Goal: Transaction & Acquisition: Purchase product/service

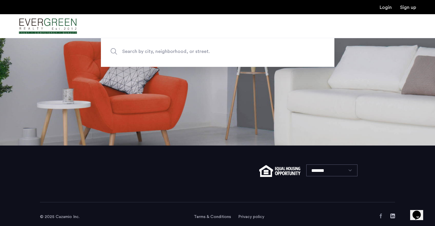
scroll to position [81, 0]
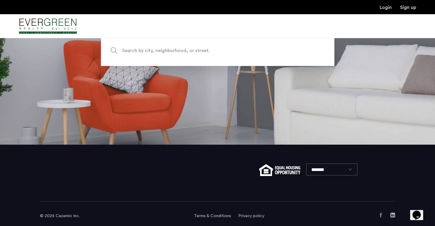
click at [183, 50] on span "Search by city, neighborhood, or street." at bounding box center [203, 51] width 163 height 8
click at [183, 50] on input "Search by city, neighborhood, or street." at bounding box center [218, 50] width 234 height 31
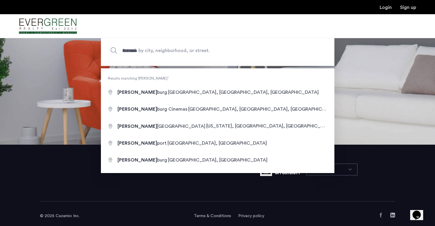
type input "**********"
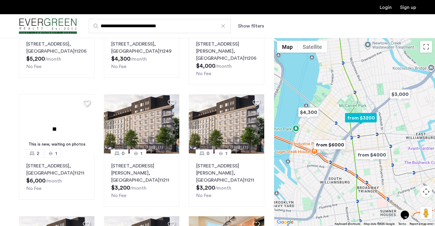
scroll to position [107, 0]
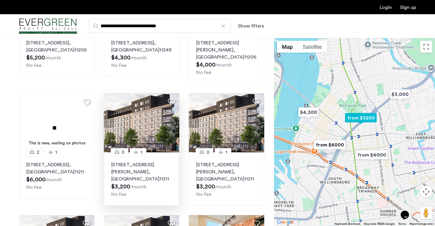
click at [134, 130] on img at bounding box center [142, 122] width 76 height 59
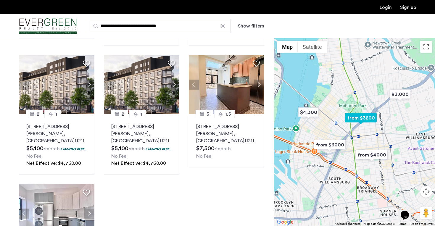
scroll to position [269, 0]
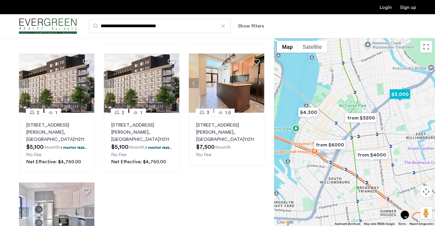
click at [397, 97] on img "$3,000" at bounding box center [400, 94] width 25 height 13
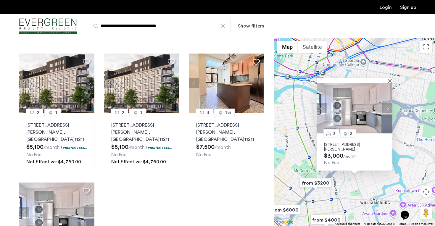
click at [352, 144] on p "[STREET_ADDRESS][PERSON_NAME]" at bounding box center [354, 146] width 61 height 9
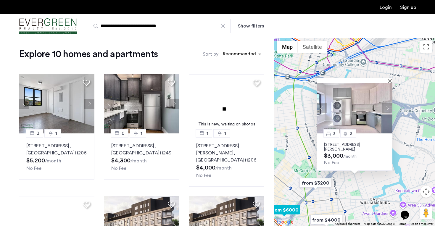
scroll to position [0, 0]
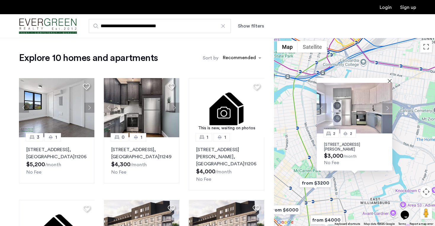
click at [178, 25] on input "**********" at bounding box center [160, 26] width 142 height 14
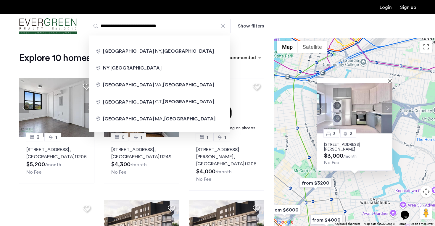
click at [223, 26] on div at bounding box center [223, 26] width 6 height 6
click at [223, 26] on input "**********" at bounding box center [160, 26] width 142 height 14
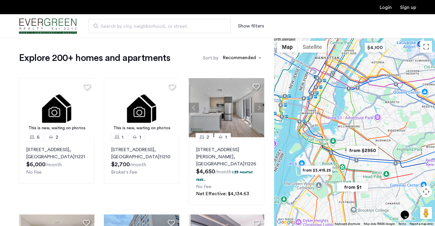
click at [210, 28] on span "Search by city, neighborhood, or street." at bounding box center [158, 26] width 114 height 7
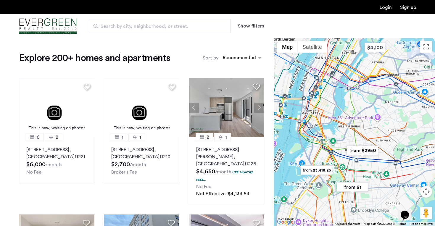
click at [210, 28] on input "Search by city, neighborhood, or street." at bounding box center [160, 26] width 142 height 14
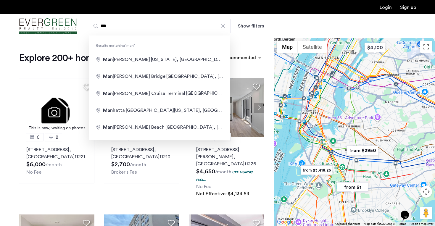
type input "**********"
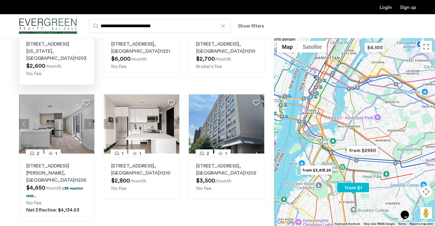
scroll to position [107, 0]
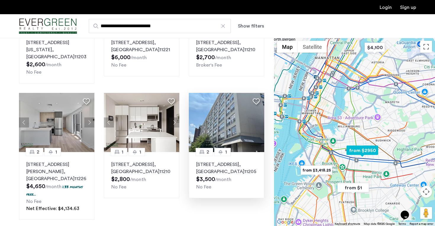
click at [225, 123] on img at bounding box center [227, 122] width 76 height 59
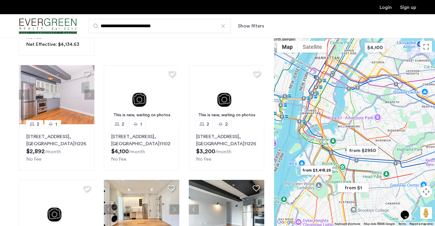
scroll to position [278, 0]
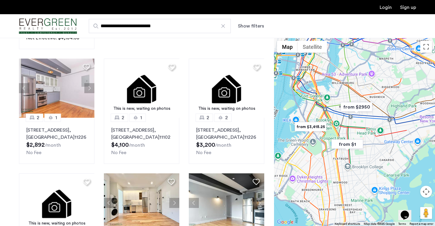
drag, startPoint x: 372, startPoint y: 150, endPoint x: 371, endPoint y: 107, distance: 42.9
click at [371, 107] on img "from $2950" at bounding box center [356, 106] width 36 height 13
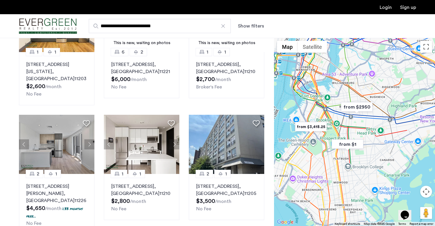
scroll to position [0, 0]
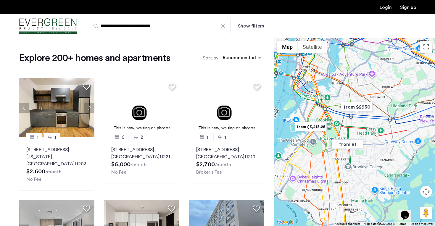
click at [224, 25] on div at bounding box center [223, 26] width 6 height 6
click at [224, 25] on input "**********" at bounding box center [160, 26] width 142 height 14
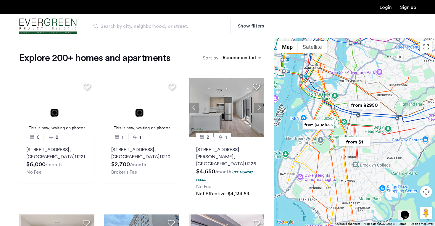
drag, startPoint x: 362, startPoint y: 128, endPoint x: 364, endPoint y: 83, distance: 45.6
click at [364, 83] on div at bounding box center [354, 132] width 161 height 188
click at [254, 25] on button "Show filters" at bounding box center [251, 25] width 26 height 7
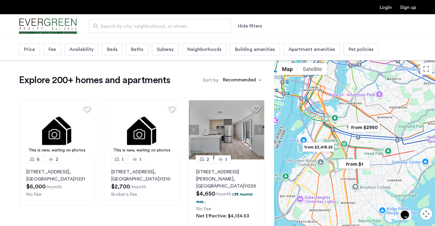
click at [115, 46] on span "Beds" at bounding box center [112, 49] width 10 height 7
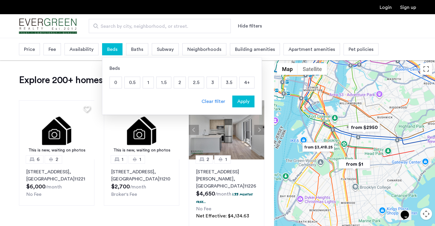
click at [114, 85] on p "0" at bounding box center [116, 82] width 12 height 11
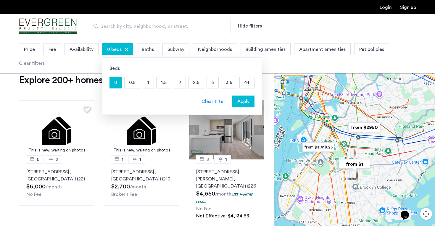
click at [133, 85] on p "0.5" at bounding box center [132, 82] width 15 height 11
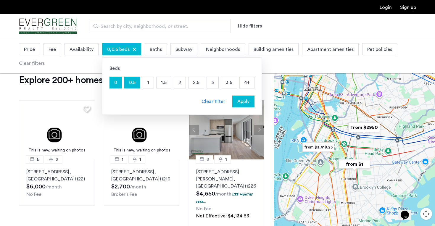
click at [147, 85] on p "1" at bounding box center [148, 82] width 11 height 11
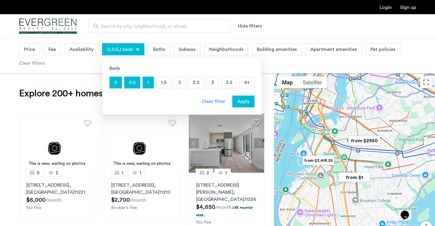
click at [249, 103] on div "Apply" at bounding box center [243, 101] width 19 height 7
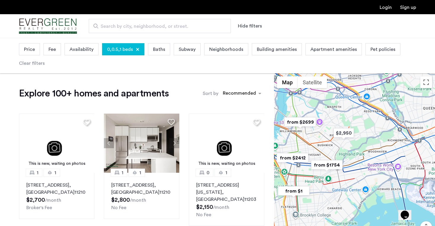
drag, startPoint x: 349, startPoint y: 134, endPoint x: 295, endPoint y: 137, distance: 54.2
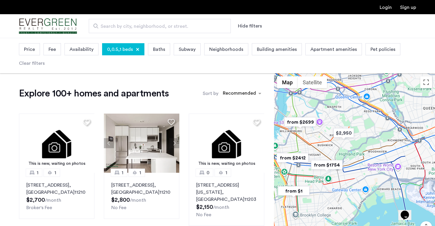
click at [295, 137] on div at bounding box center [354, 167] width 161 height 188
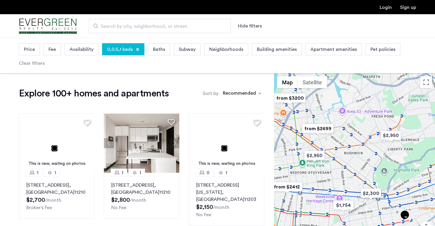
click at [321, 129] on img "from $2699" at bounding box center [318, 128] width 36 height 13
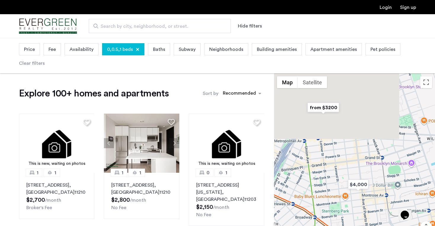
drag, startPoint x: 335, startPoint y: 143, endPoint x: 395, endPoint y: 213, distance: 91.5
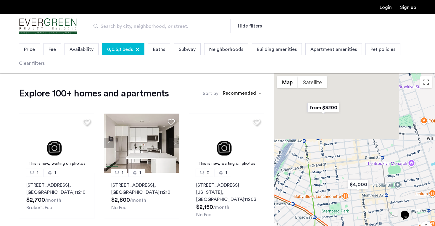
click at [395, 213] on div at bounding box center [354, 167] width 161 height 188
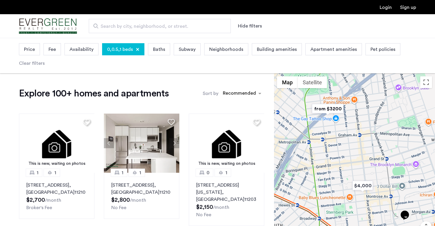
click at [333, 110] on img "from $3200" at bounding box center [328, 108] width 36 height 13
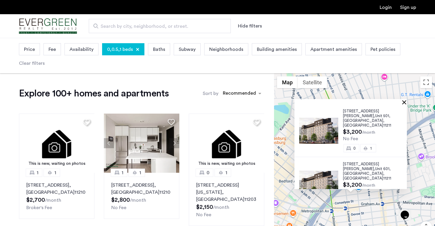
click at [408, 103] on button "Close" at bounding box center [405, 102] width 4 height 4
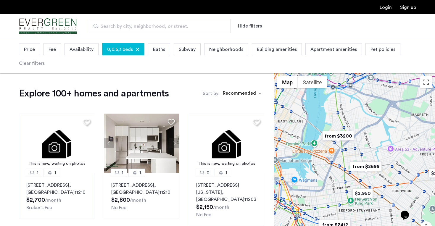
drag, startPoint x: 391, startPoint y: 135, endPoint x: 340, endPoint y: 135, distance: 50.9
click at [340, 135] on div at bounding box center [354, 167] width 161 height 188
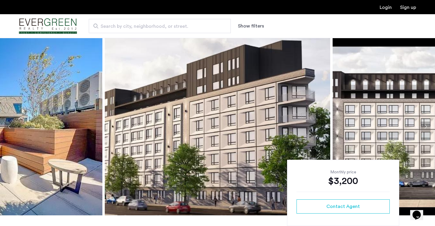
click at [198, 104] on img at bounding box center [218, 127] width 226 height 178
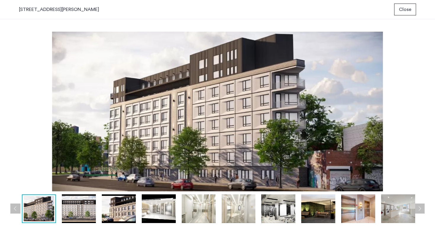
click at [202, 216] on img at bounding box center [199, 208] width 34 height 29
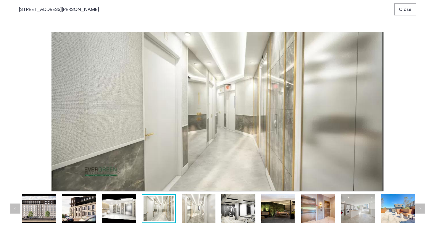
click at [236, 215] on img at bounding box center [238, 208] width 34 height 29
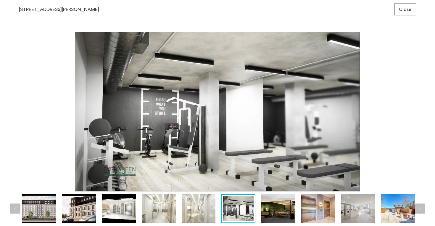
click at [276, 215] on img at bounding box center [278, 208] width 34 height 29
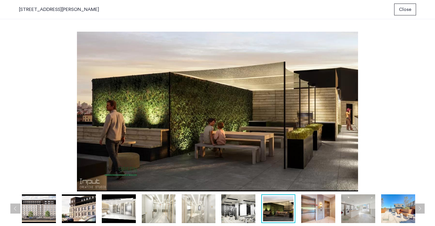
click at [305, 214] on img at bounding box center [318, 208] width 34 height 29
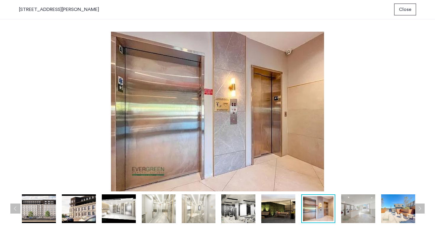
click at [361, 210] on img at bounding box center [358, 208] width 34 height 29
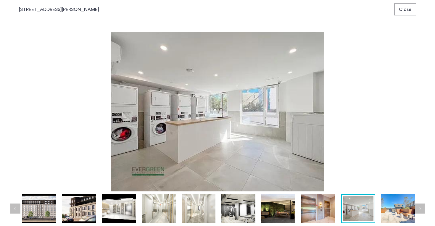
click at [383, 210] on img at bounding box center [398, 208] width 34 height 29
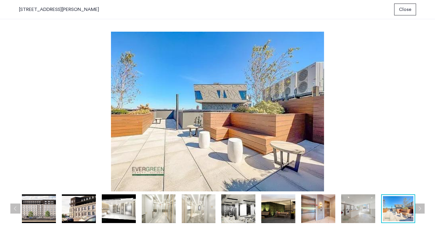
click at [421, 208] on button "Next apartment" at bounding box center [420, 209] width 10 height 10
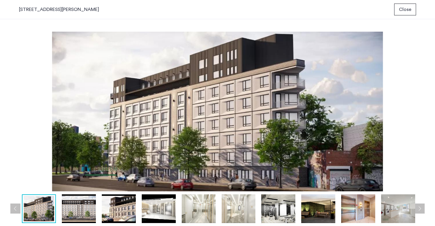
click at [421, 208] on button "Next apartment" at bounding box center [420, 209] width 10 height 10
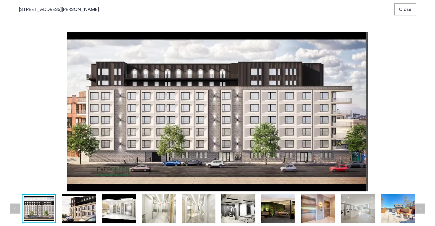
click at [421, 208] on button "Next apartment" at bounding box center [420, 209] width 10 height 10
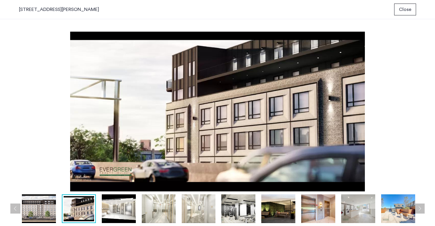
click at [421, 208] on button "Next apartment" at bounding box center [420, 209] width 10 height 10
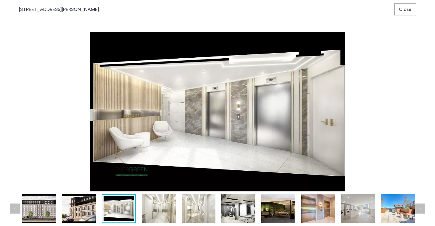
click at [421, 208] on button "Next apartment" at bounding box center [420, 209] width 10 height 10
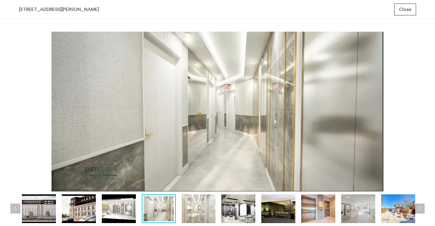
click at [421, 208] on button "Next apartment" at bounding box center [420, 209] width 10 height 10
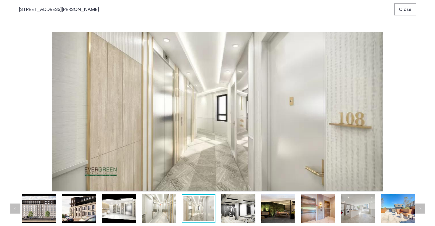
click at [421, 208] on button "Next apartment" at bounding box center [420, 209] width 10 height 10
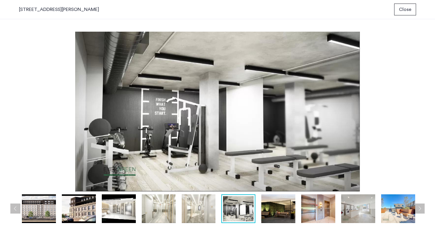
click at [421, 208] on button "Next apartment" at bounding box center [420, 209] width 10 height 10
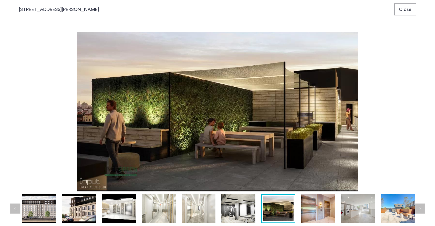
click at [421, 208] on button "Next apartment" at bounding box center [420, 209] width 10 height 10
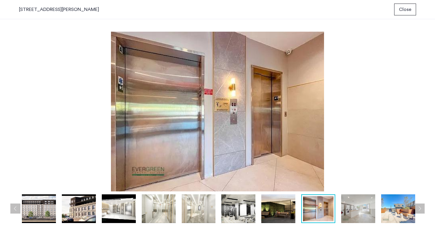
click at [421, 208] on button "Next apartment" at bounding box center [420, 209] width 10 height 10
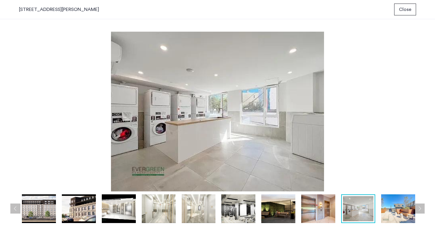
click at [421, 208] on button "Next apartment" at bounding box center [420, 209] width 10 height 10
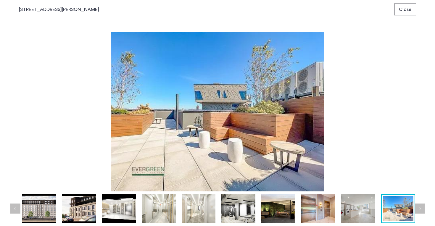
click at [421, 208] on button "Next apartment" at bounding box center [420, 209] width 10 height 10
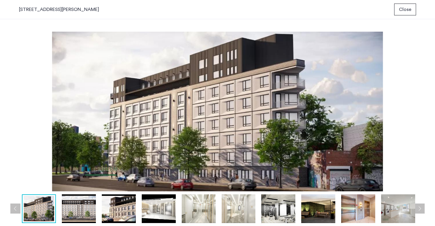
click at [421, 208] on button "Next apartment" at bounding box center [420, 209] width 10 height 10
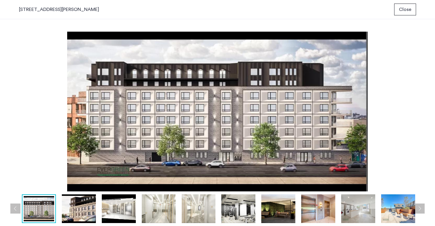
click at [421, 208] on button "Next apartment" at bounding box center [420, 209] width 10 height 10
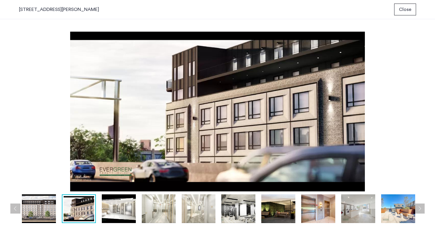
click at [406, 12] on span "Close" at bounding box center [405, 9] width 12 height 7
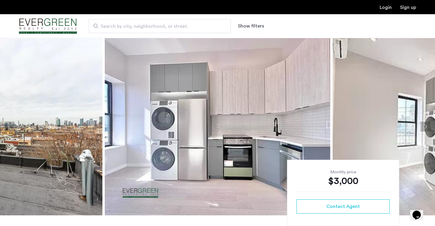
scroll to position [0, 0]
click at [261, 122] on img at bounding box center [218, 127] width 226 height 178
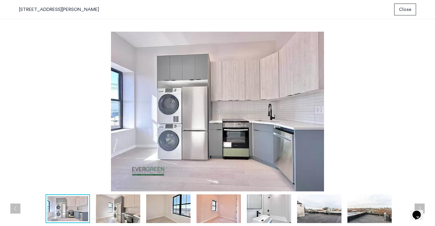
scroll to position [0, 0]
click at [329, 209] on img at bounding box center [319, 208] width 44 height 29
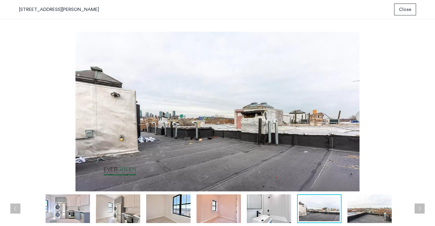
click at [371, 208] on img at bounding box center [370, 208] width 44 height 29
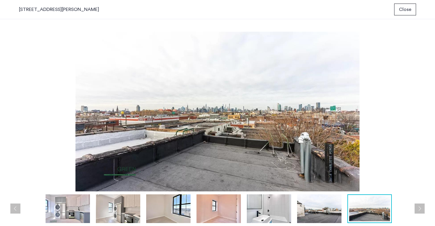
click at [415, 208] on div at bounding box center [219, 208] width 401 height 29
click at [417, 207] on button "Next apartment" at bounding box center [420, 209] width 10 height 10
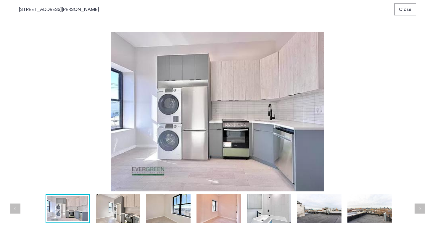
click at [418, 208] on button "Next apartment" at bounding box center [420, 209] width 10 height 10
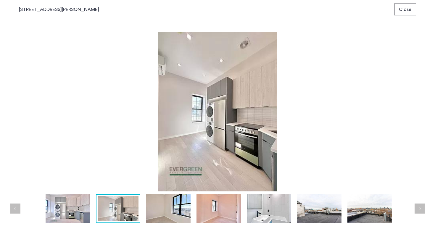
click at [418, 208] on button "Next apartment" at bounding box center [420, 209] width 10 height 10
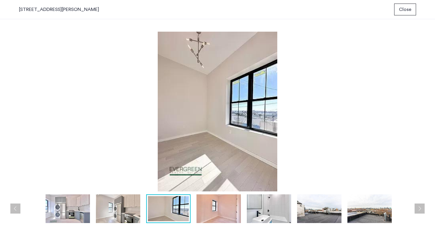
click at [418, 208] on button "Next apartment" at bounding box center [420, 209] width 10 height 10
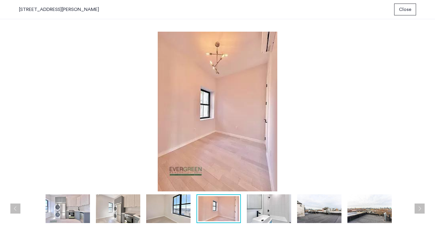
click at [418, 208] on button "Next apartment" at bounding box center [420, 209] width 10 height 10
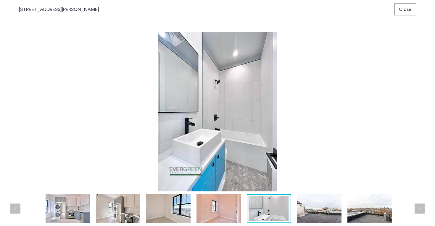
click at [418, 208] on button "Next apartment" at bounding box center [420, 209] width 10 height 10
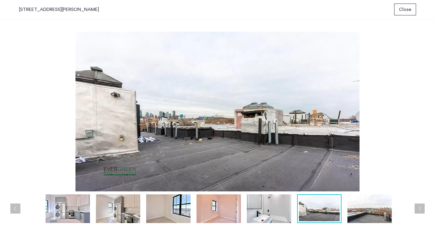
click at [418, 208] on button "Next apartment" at bounding box center [420, 209] width 10 height 10
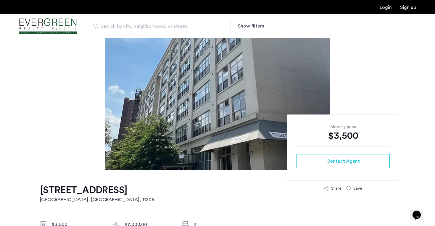
scroll to position [44, 0]
